Goal: Information Seeking & Learning: Learn about a topic

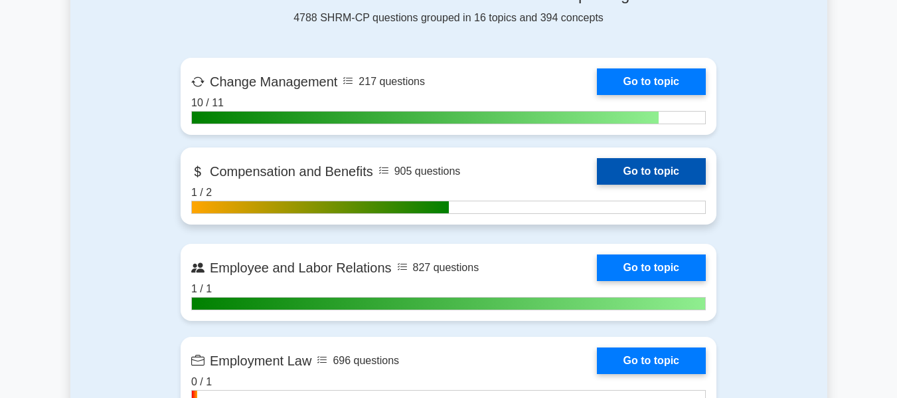
scroll to position [863, 0]
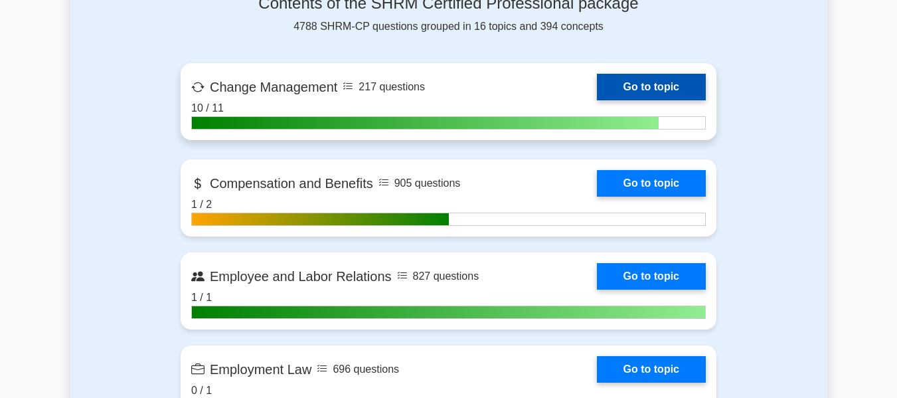
click at [656, 81] on link "Go to topic" at bounding box center [651, 87] width 109 height 27
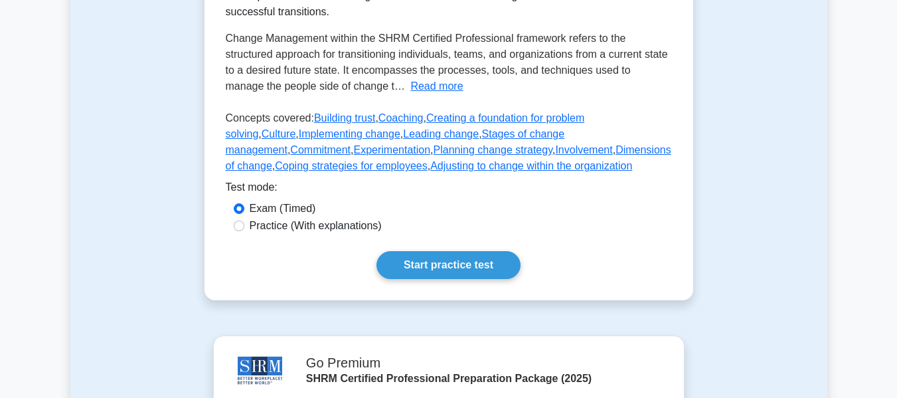
scroll to position [398, 0]
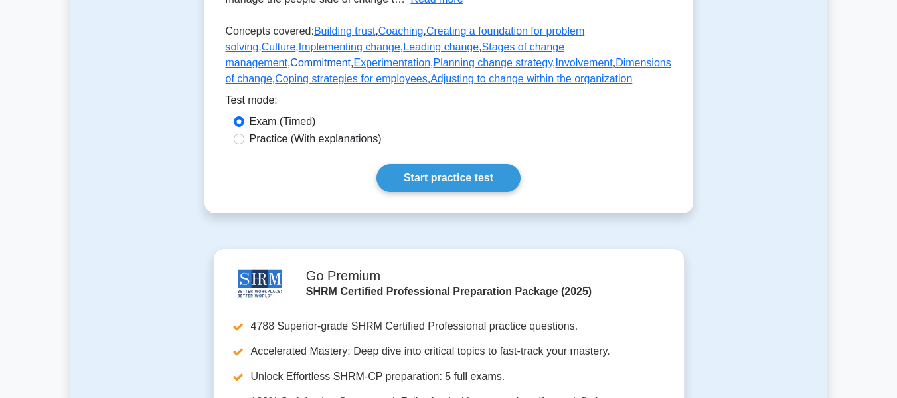
click at [351, 64] on link "Commitment" at bounding box center [320, 62] width 60 height 11
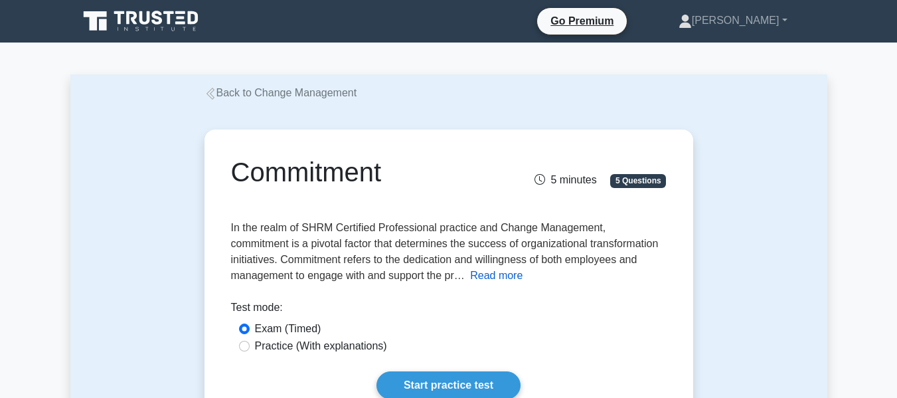
click at [470, 275] on button "Read more" at bounding box center [496, 276] width 52 height 16
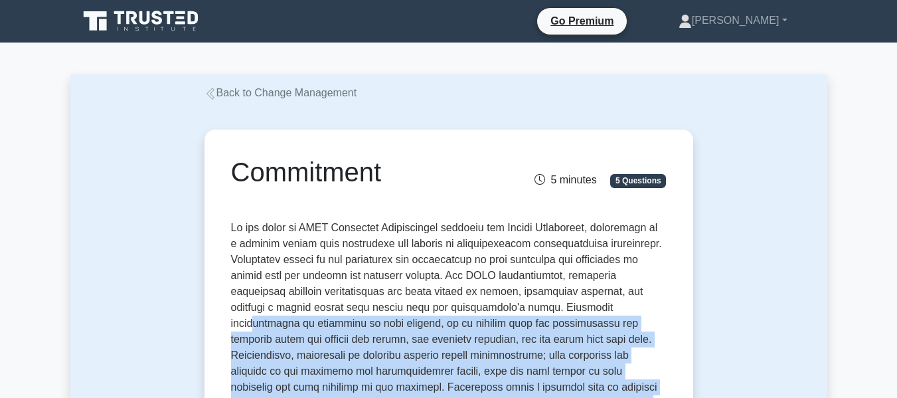
scroll to position [104, 0]
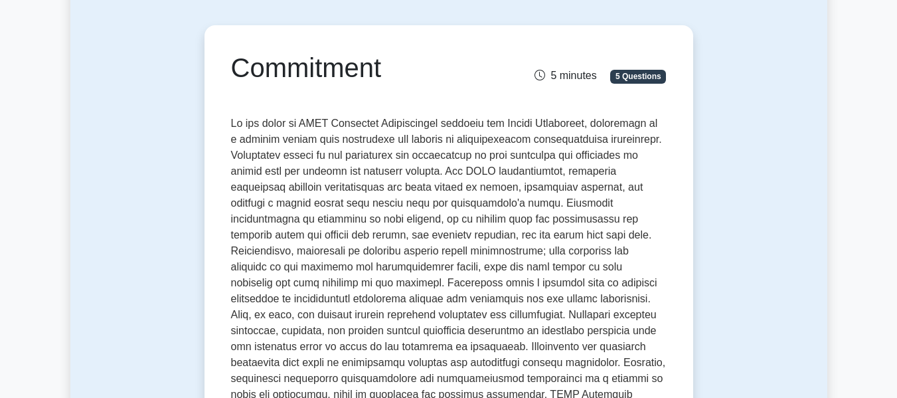
click at [407, 309] on span at bounding box center [448, 323] width 435 height 410
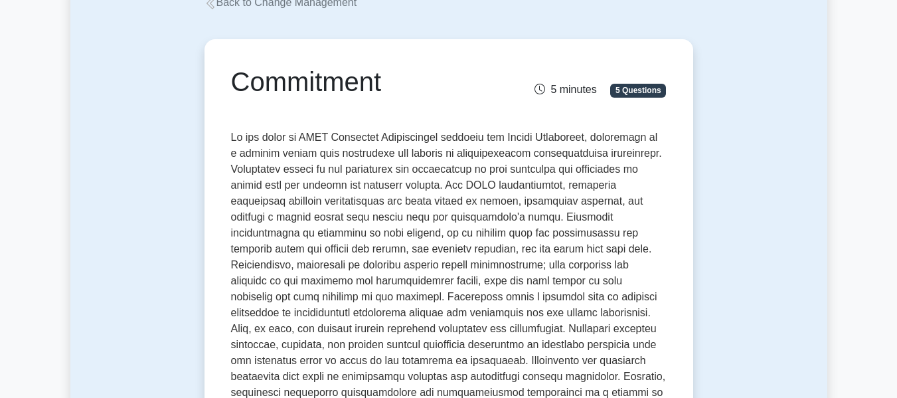
scroll to position [0, 0]
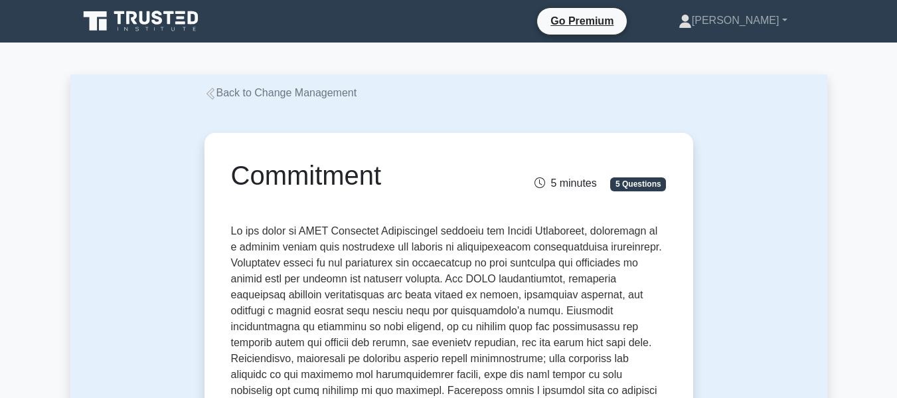
click at [240, 90] on link "Back to Change Management" at bounding box center [280, 92] width 153 height 11
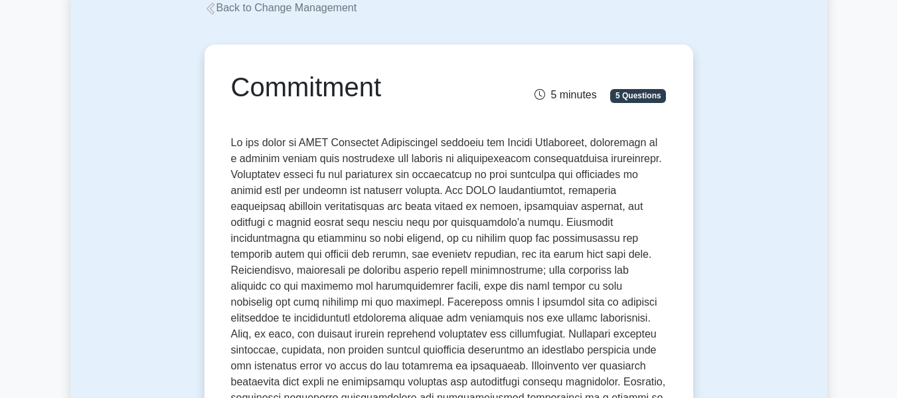
scroll to position [199, 0]
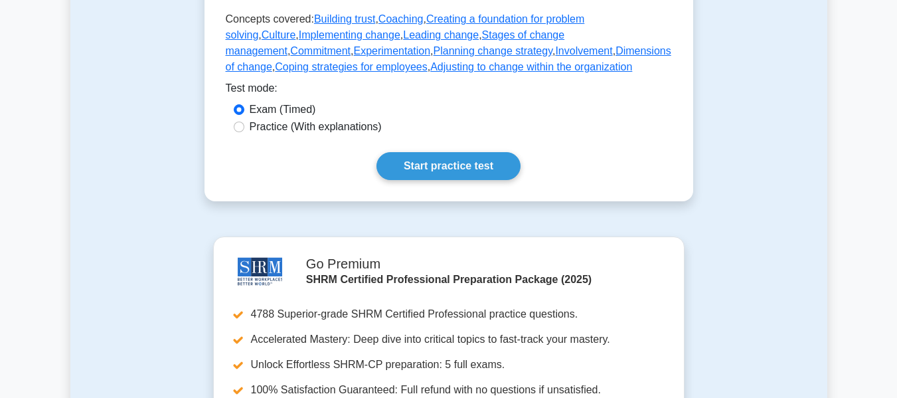
scroll to position [398, 0]
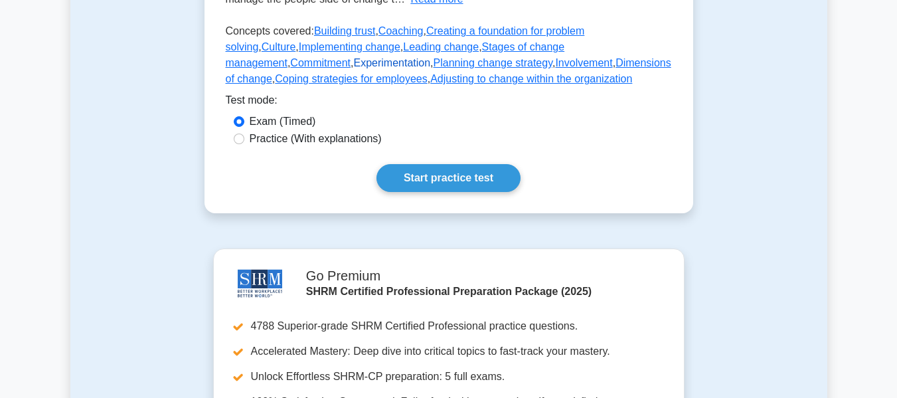
click at [353, 68] on link "Experimentation" at bounding box center [391, 62] width 77 height 11
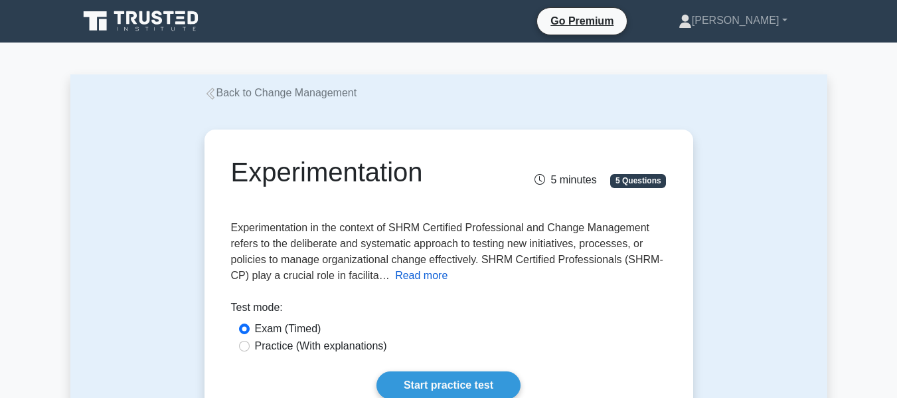
scroll to position [133, 0]
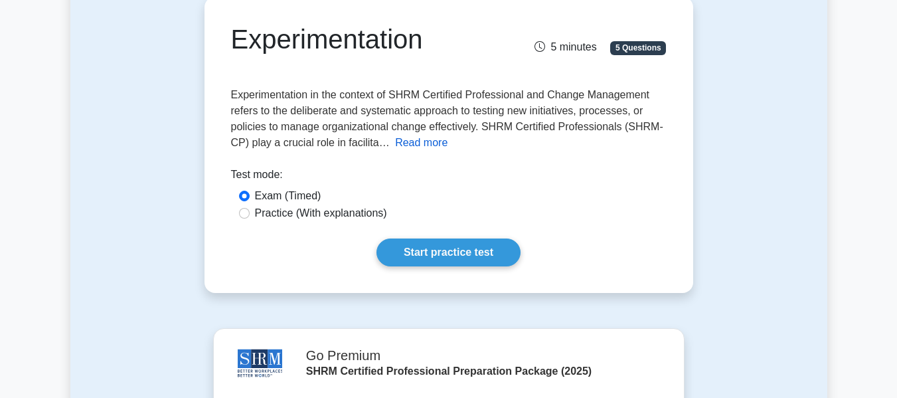
click at [420, 146] on button "Read more" at bounding box center [421, 143] width 52 height 16
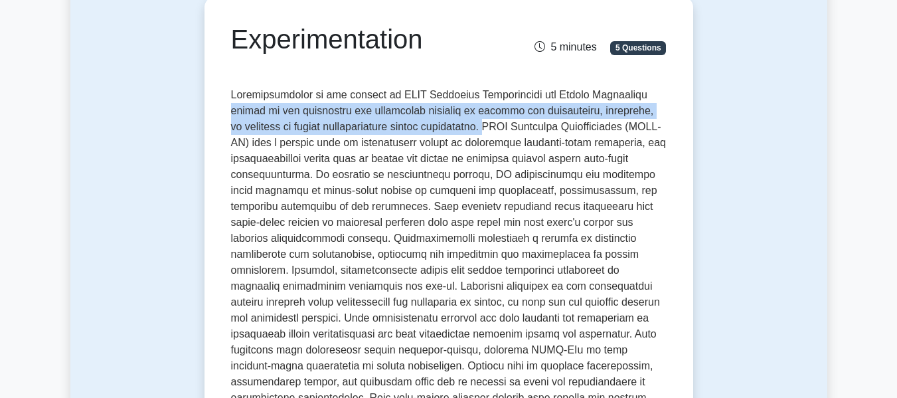
drag, startPoint x: 481, startPoint y: 129, endPoint x: 218, endPoint y: 115, distance: 262.7
